Goal: Task Accomplishment & Management: Manage account settings

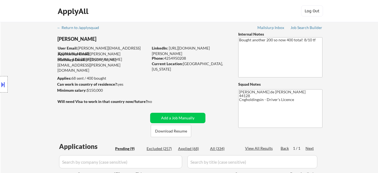
select select ""pending""
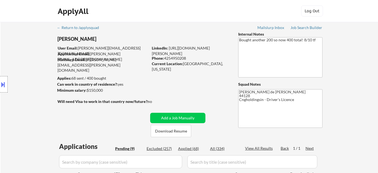
select select ""pending""
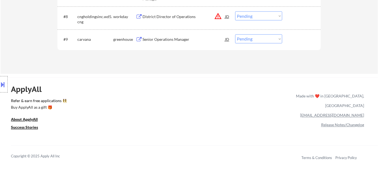
scroll to position [323, 0]
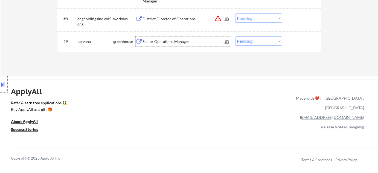
click at [171, 41] on div "Senior Operations Manager" at bounding box center [183, 41] width 83 height 5
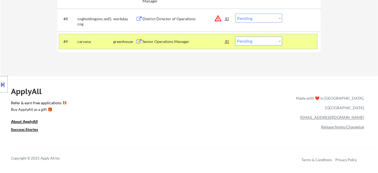
click at [167, 47] on div "#9 carvana greenhouse Senior Operations Manager JD warning_amber Choose an opti…" at bounding box center [188, 41] width 258 height 15
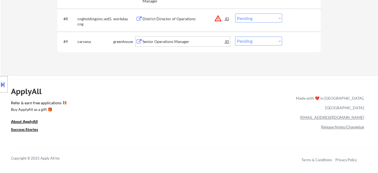
click at [168, 43] on div "Senior Operations Manager" at bounding box center [183, 41] width 83 height 5
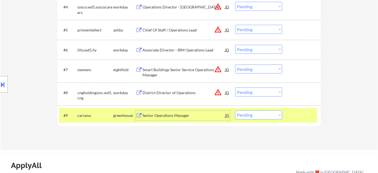
scroll to position [248, 0]
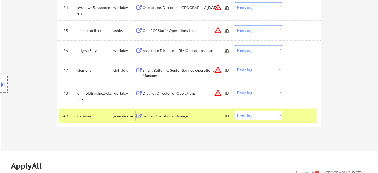
click at [189, 51] on div "Associate Director - IRM Operations Lead" at bounding box center [183, 50] width 83 height 5
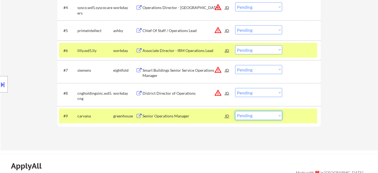
click at [258, 118] on select "Choose an option... Pending Applied Excluded (Questions) Excluded (Expired) Exc…" at bounding box center [258, 115] width 47 height 9
select select ""excluded__other_""
click at [235, 111] on select "Choose an option... Pending Applied Excluded (Questions) Excluded (Expired) Exc…" at bounding box center [258, 115] width 47 height 9
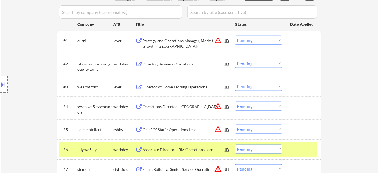
scroll to position [149, 0]
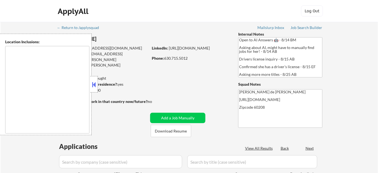
type textarea "Highland Park, IL Deerfield, IL Glencoe, IL Northbrook, IL Lake Forest, IL Bann…"
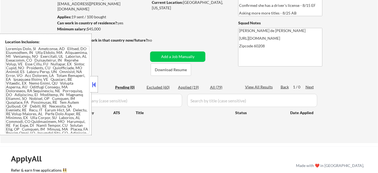
scroll to position [49, 0]
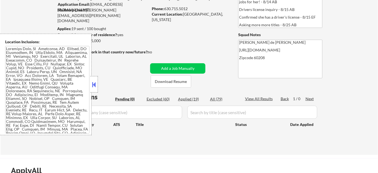
click at [93, 89] on div at bounding box center [94, 84] width 8 height 16
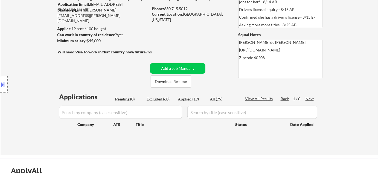
click at [193, 99] on div "Applied (19)" at bounding box center [191, 98] width 27 height 5
select select ""applied""
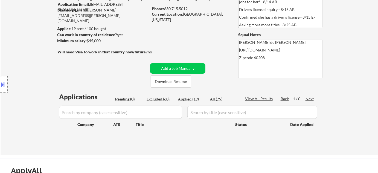
select select ""applied""
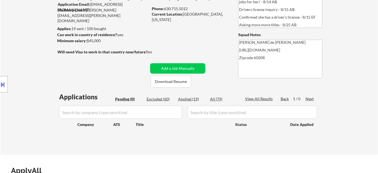
select select ""applied""
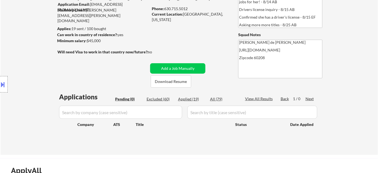
select select ""applied""
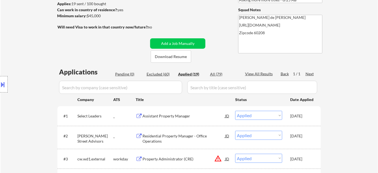
scroll to position [124, 0]
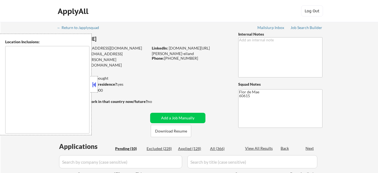
select select ""pending""
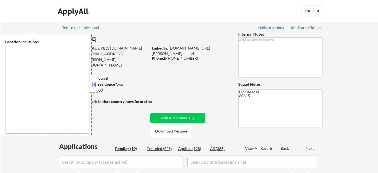
select select ""pending""
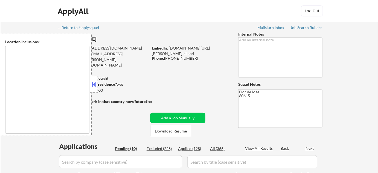
type textarea "[GEOGRAPHIC_DATA], [GEOGRAPHIC_DATA] [GEOGRAPHIC_DATA], [GEOGRAPHIC_DATA], [GEO…"
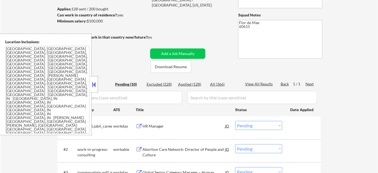
scroll to position [74, 0]
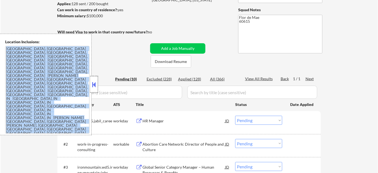
click at [90, 89] on div "Location Inclusions: [GEOGRAPHIC_DATA], [GEOGRAPHIC_DATA] [GEOGRAPHIC_DATA], [G…" at bounding box center [49, 84] width 98 height 101
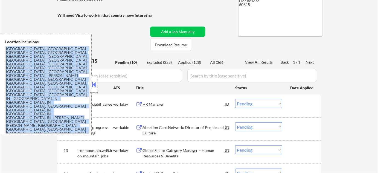
scroll to position [99, 0]
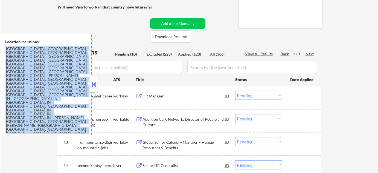
click at [95, 85] on button at bounding box center [94, 84] width 6 height 8
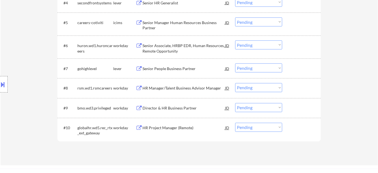
scroll to position [273, 0]
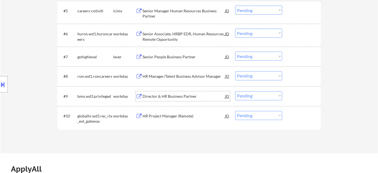
click at [172, 98] on div "Director & HR Business Partner" at bounding box center [183, 96] width 83 height 5
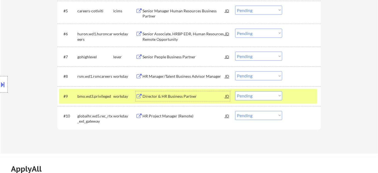
click at [183, 61] on div "Senior People Business Partner" at bounding box center [183, 57] width 83 height 10
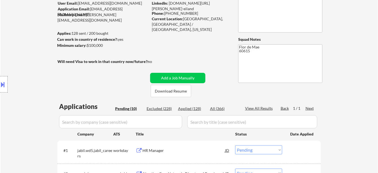
scroll to position [74, 0]
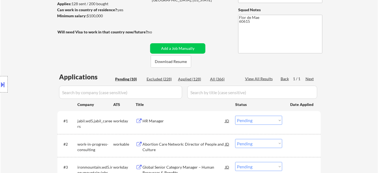
click at [2, 85] on button at bounding box center [3, 84] width 6 height 9
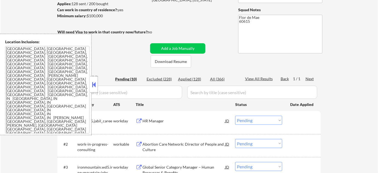
click at [94, 87] on button at bounding box center [94, 84] width 6 height 8
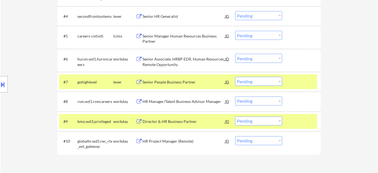
scroll to position [248, 0]
click at [254, 80] on select "Choose an option... Pending Applied Excluded (Questions) Excluded (Expired) Exc…" at bounding box center [258, 81] width 47 height 9
click at [235, 77] on select "Choose an option... Pending Applied Excluded (Questions) Excluded (Expired) Exc…" at bounding box center [258, 81] width 47 height 9
select select ""pending""
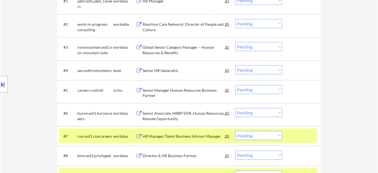
scroll to position [174, 0]
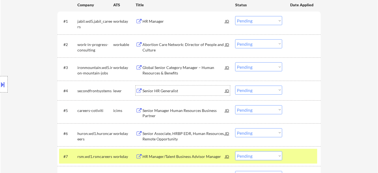
click at [163, 92] on div "Senior HR Generalist" at bounding box center [183, 90] width 83 height 5
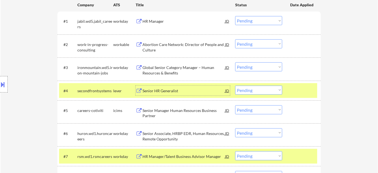
drag, startPoint x: 257, startPoint y: 88, endPoint x: 255, endPoint y: 91, distance: 3.8
click at [256, 89] on select "Choose an option... Pending Applied Excluded (Questions) Excluded (Expired) Exc…" at bounding box center [258, 90] width 47 height 9
click at [235, 86] on select "Choose an option... Pending Applied Excluded (Questions) Excluded (Expired) Exc…" at bounding box center [258, 90] width 47 height 9
select select ""pending""
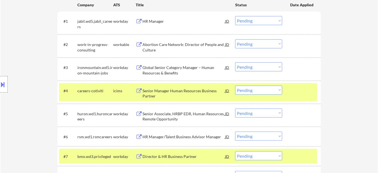
click at [159, 71] on div "Global Senior Category Manager – Human Resources & Benefits" at bounding box center [183, 70] width 83 height 11
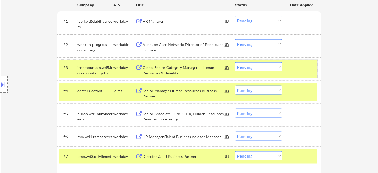
click at [234, 66] on div "#3 ironmountain.wd5.iron-mountain-jobs workday Global Senior Category Manager –…" at bounding box center [188, 69] width 258 height 18
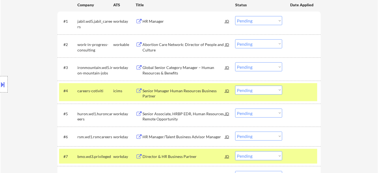
click at [252, 70] on select "Choose an option... Pending Applied Excluded (Questions) Excluded (Expired) Exc…" at bounding box center [258, 66] width 47 height 9
click at [235, 62] on select "Choose an option... Pending Applied Excluded (Questions) Excluded (Expired) Exc…" at bounding box center [258, 66] width 47 height 9
select select ""pending""
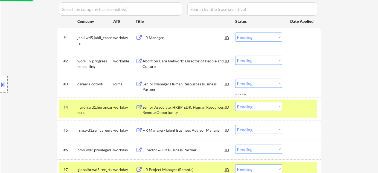
scroll to position [149, 0]
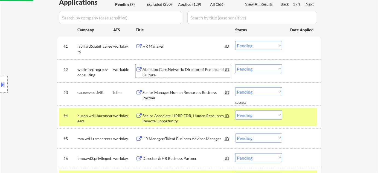
click at [153, 69] on div "Abortion Care Network: Director of People and Culture" at bounding box center [183, 72] width 83 height 11
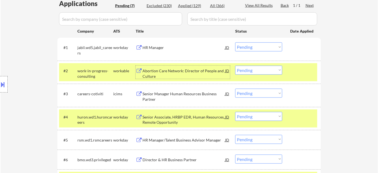
scroll to position [174, 0]
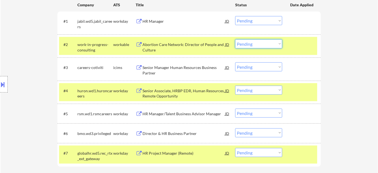
drag, startPoint x: 255, startPoint y: 43, endPoint x: 257, endPoint y: 48, distance: 4.7
click at [255, 43] on select "Choose an option... Pending Applied Excluded (Questions) Excluded (Expired) Exc…" at bounding box center [258, 43] width 47 height 9
click at [235, 39] on select "Choose an option... Pending Applied Excluded (Questions) Excluded (Expired) Exc…" at bounding box center [258, 43] width 47 height 9
select select ""pending""
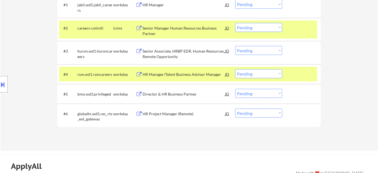
scroll to position [199, 0]
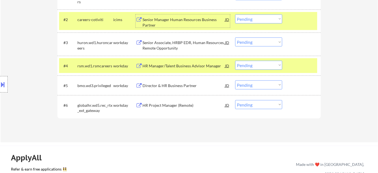
click at [150, 22] on div "Senior Manager Human Resources Business Partner" at bounding box center [183, 22] width 83 height 11
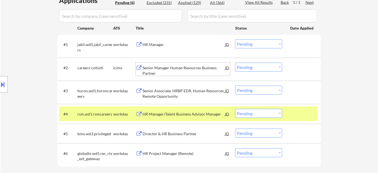
scroll to position [149, 0]
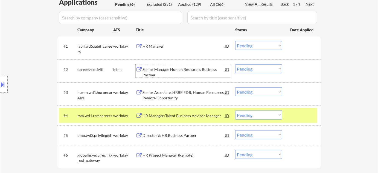
click at [159, 46] on div "HR Manager" at bounding box center [183, 45] width 83 height 5
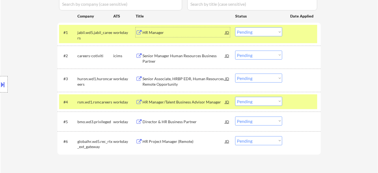
scroll to position [174, 0]
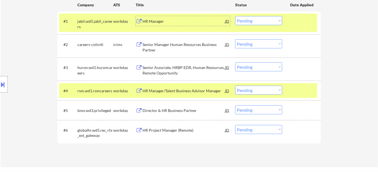
click at [165, 128] on div "HR Project Manager (Remote)" at bounding box center [183, 129] width 83 height 5
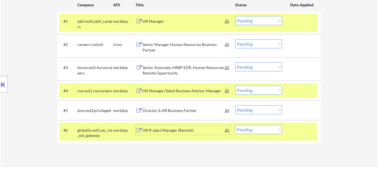
click at [250, 131] on select "Choose an option... Pending Applied Excluded (Questions) Excluded (Expired) Exc…" at bounding box center [258, 129] width 47 height 9
select select ""excluded__expired_""
click at [235, 125] on select "Choose an option... Pending Applied Excluded (Questions) Excluded (Expired) Exc…" at bounding box center [258, 129] width 47 height 9
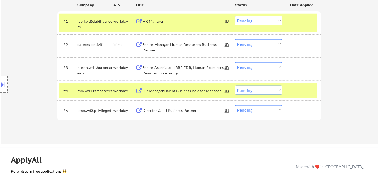
click at [172, 87] on div "HR Manager/Talent Business Advisor Manager" at bounding box center [183, 91] width 83 height 10
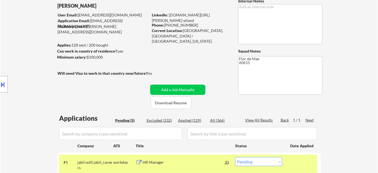
scroll to position [25, 0]
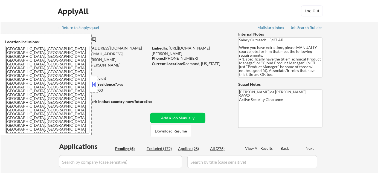
select select ""pending""
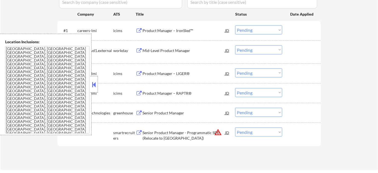
scroll to position [174, 0]
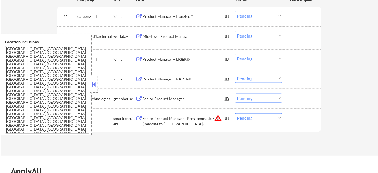
click at [95, 87] on button at bounding box center [94, 84] width 6 height 8
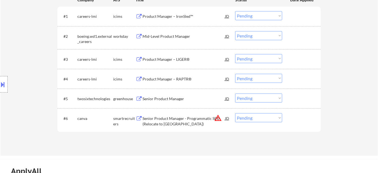
click at [173, 99] on div "Senior Product Manager" at bounding box center [183, 98] width 83 height 5
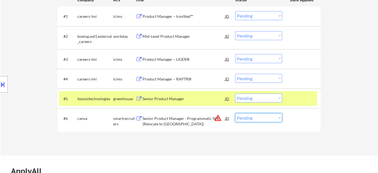
click at [259, 119] on select "Choose an option... Pending Applied Excluded (Questions) Excluded (Expired) Exc…" at bounding box center [258, 117] width 47 height 9
select select ""excluded__location_""
click at [235, 113] on select "Choose an option... Pending Applied Excluded (Questions) Excluded (Expired) Exc…" at bounding box center [258, 117] width 47 height 9
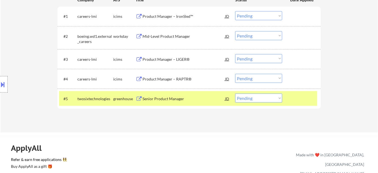
click at [165, 16] on div "Product Manager – IronSled™" at bounding box center [183, 16] width 83 height 5
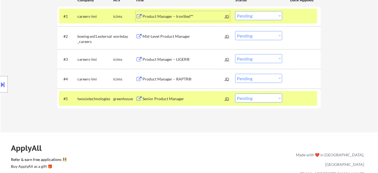
click at [157, 35] on div "Mid-Level Product Manager" at bounding box center [183, 36] width 83 height 5
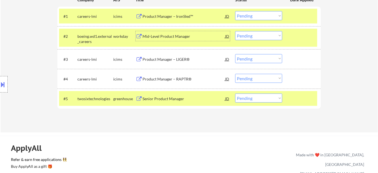
click at [268, 34] on select "Choose an option... Pending Applied Excluded (Questions) Excluded (Expired) Exc…" at bounding box center [258, 35] width 47 height 9
click at [235, 31] on select "Choose an option... Pending Applied Excluded (Questions) Excluded (Expired) Exc…" at bounding box center [258, 35] width 47 height 9
select select ""pending""
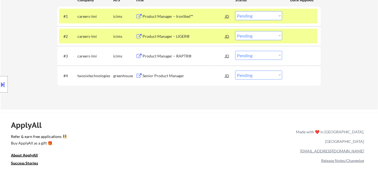
click at [178, 36] on div "Product Manager – LIGER®" at bounding box center [183, 36] width 83 height 5
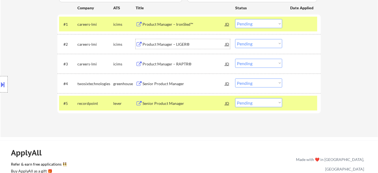
scroll to position [124, 0]
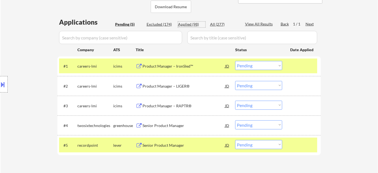
click at [195, 22] on div "Applied (98)" at bounding box center [191, 24] width 27 height 5
click at [169, 144] on div "Senior Product Manager" at bounding box center [183, 144] width 83 height 5
select select ""applied""
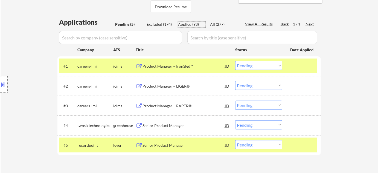
select select ""applied""
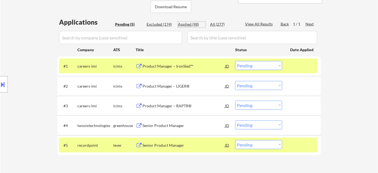
select select ""applied""
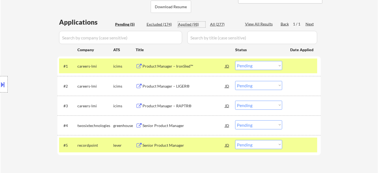
select select ""applied""
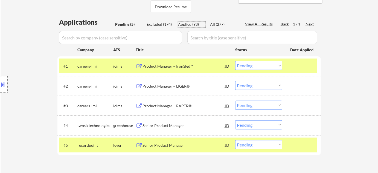
select select ""applied""
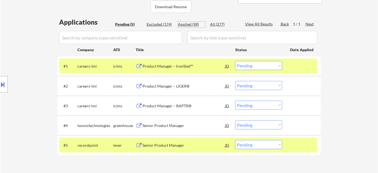
select select ""applied""
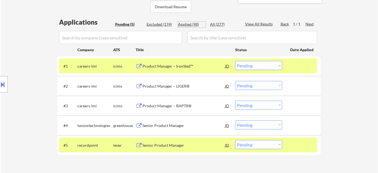
select select ""applied""
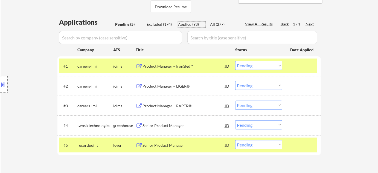
select select ""applied""
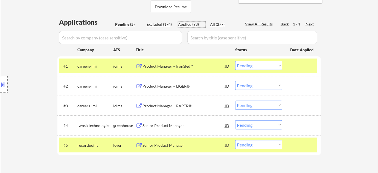
select select ""applied""
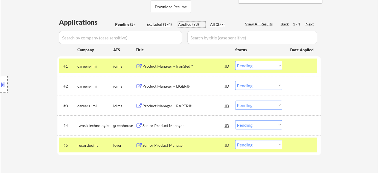
select select ""applied""
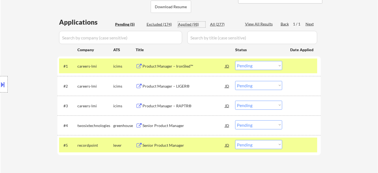
select select ""applied""
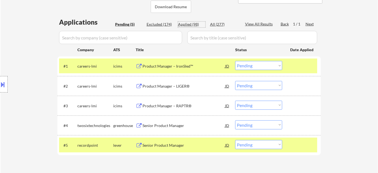
select select ""applied""
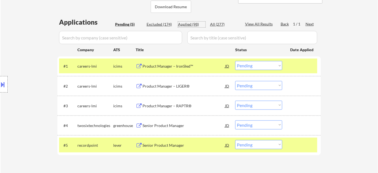
select select ""applied""
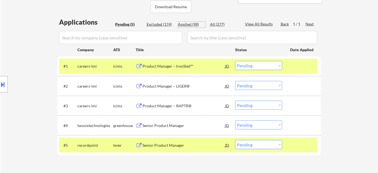
select select ""applied""
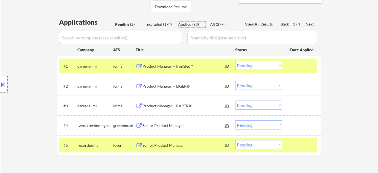
select select ""applied""
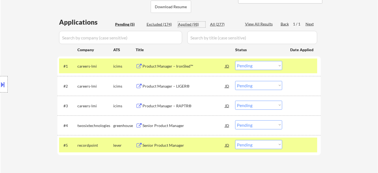
select select ""applied""
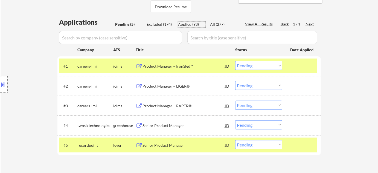
select select ""applied""
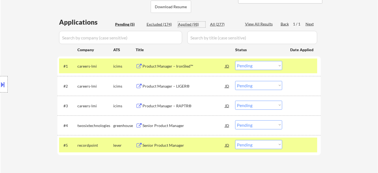
select select ""applied""
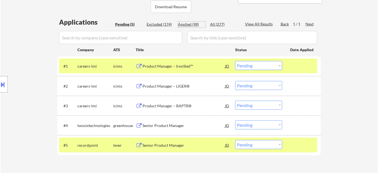
select select ""applied""
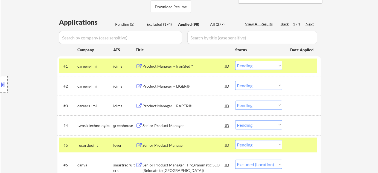
select select ""applied""
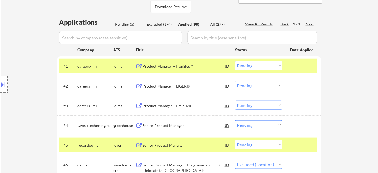
select select ""applied""
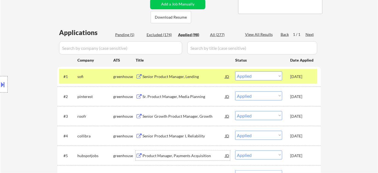
scroll to position [99, 0]
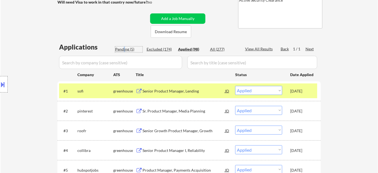
click at [124, 48] on div "Pending (5)" at bounding box center [128, 48] width 27 height 5
select select ""pending""
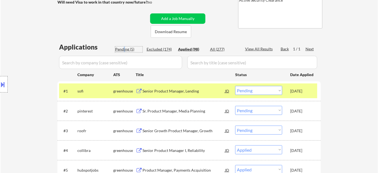
select select ""pending""
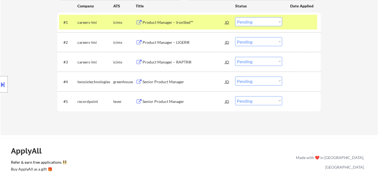
scroll to position [174, 0]
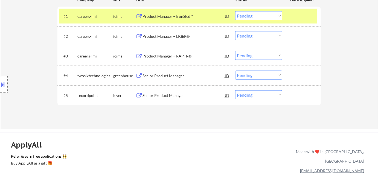
click at [173, 93] on div "Senior Product Manager" at bounding box center [183, 95] width 83 height 5
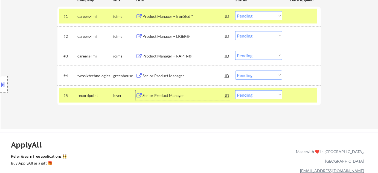
click at [257, 38] on select "Choose an option... Pending Applied Excluded (Questions) Excluded (Expired) Exc…" at bounding box center [258, 35] width 47 height 9
click at [235, 31] on select "Choose an option... Pending Applied Excluded (Questions) Excluded (Expired) Exc…" at bounding box center [258, 35] width 47 height 9
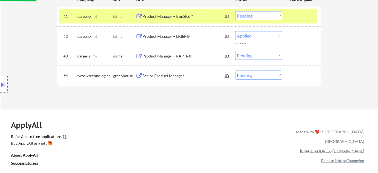
select select ""pending""
click at [262, 76] on select "Choose an option... Pending Applied Excluded (Questions) Excluded (Expired) Exc…" at bounding box center [258, 75] width 47 height 9
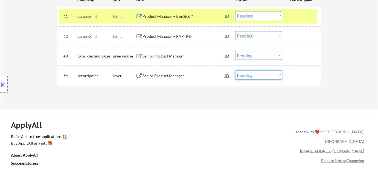
select select ""excluded""
click at [235, 71] on select "Choose an option... Pending Applied Excluded (Questions) Excluded (Expired) Exc…" at bounding box center [258, 75] width 47 height 9
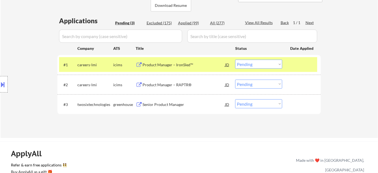
scroll to position [124, 0]
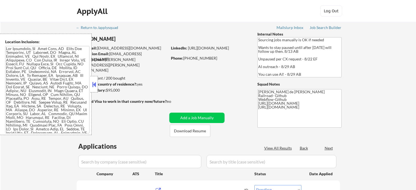
select select ""pending""
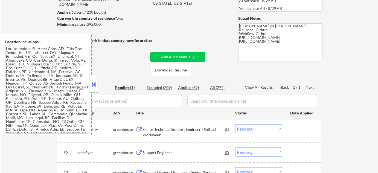
scroll to position [74, 0]
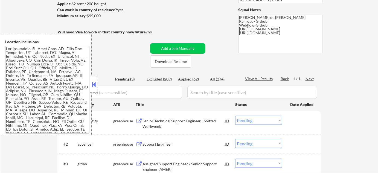
click at [96, 82] on button at bounding box center [94, 84] width 6 height 8
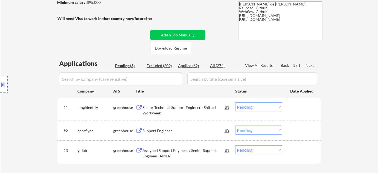
scroll to position [99, 0]
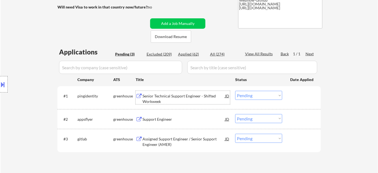
click at [170, 100] on div "Senior Technical Support Engineer - Shifted Workweek" at bounding box center [183, 98] width 83 height 11
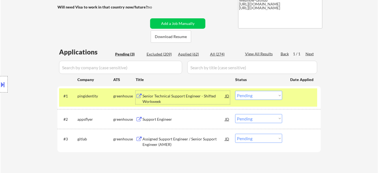
click at [241, 93] on select "Choose an option... Pending Applied Excluded (Questions) Excluded (Expired) Exc…" at bounding box center [258, 95] width 47 height 9
click at [235, 91] on select "Choose an option... Pending Applied Excluded (Questions) Excluded (Expired) Exc…" at bounding box center [258, 95] width 47 height 9
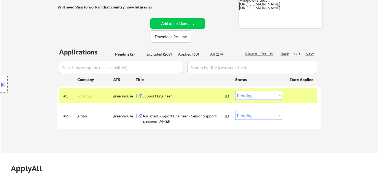
click at [162, 96] on div "Support Engineer" at bounding box center [183, 95] width 83 height 5
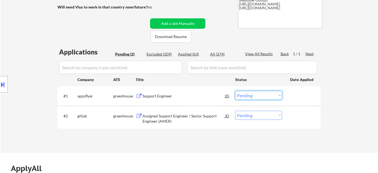
click at [260, 96] on select "Choose an option... Pending Applied Excluded (Questions) Excluded (Expired) Exc…" at bounding box center [258, 95] width 47 height 9
click at [235, 91] on select "Choose an option... Pending Applied Excluded (Questions) Excluded (Expired) Exc…" at bounding box center [258, 95] width 47 height 9
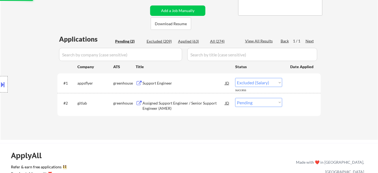
scroll to position [124, 0]
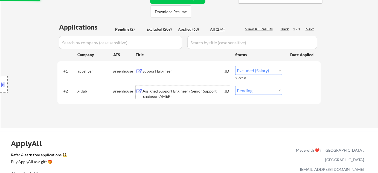
click at [158, 92] on div "Assigned Support Engineer / Senior Support Engineer (AMER)" at bounding box center [183, 93] width 83 height 11
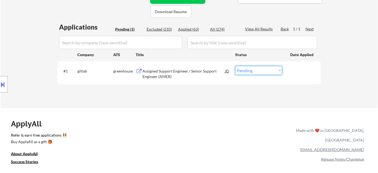
click at [261, 70] on select "Choose an option... Pending Applied Excluded (Questions) Excluded (Expired) Exc…" at bounding box center [258, 70] width 47 height 9
select select ""applied""
click at [235, 66] on select "Choose an option... Pending Applied Excluded (Questions) Excluded (Expired) Exc…" at bounding box center [258, 70] width 47 height 9
